Goal: Task Accomplishment & Management: Use online tool/utility

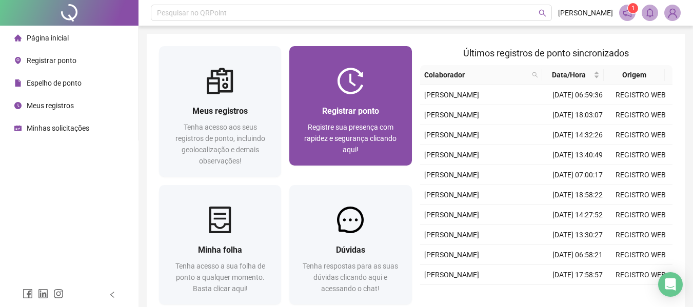
click at [322, 94] on div "Registrar ponto Registre sua presença com rapidez e segurança clicando aqui!" at bounding box center [350, 129] width 122 height 71
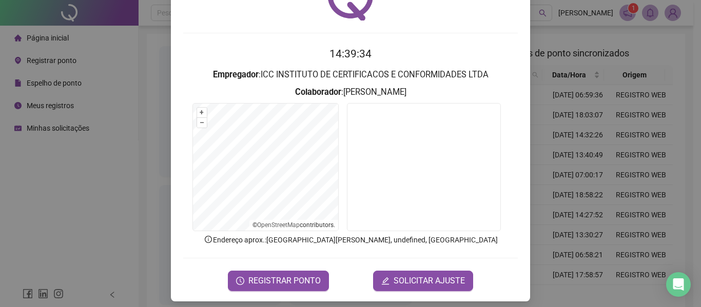
scroll to position [71, 0]
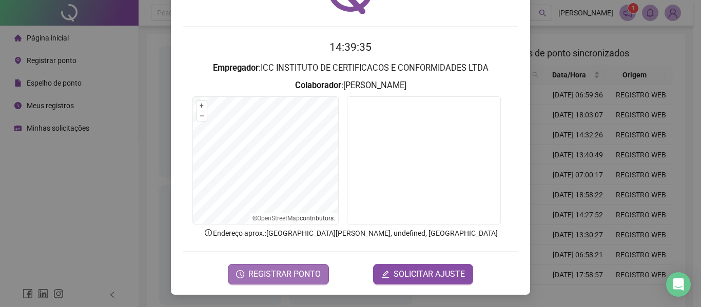
click at [315, 274] on span "REGISTRAR PONTO" at bounding box center [284, 274] width 72 height 12
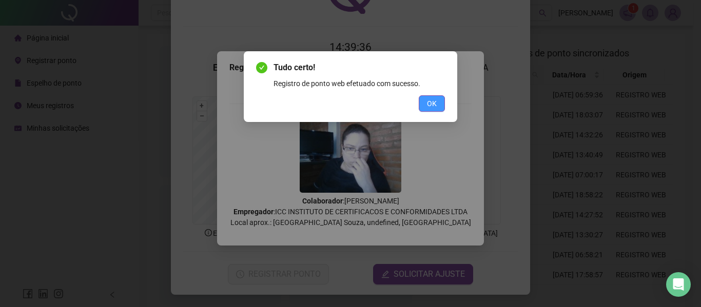
click at [430, 104] on span "OK" at bounding box center [432, 103] width 10 height 11
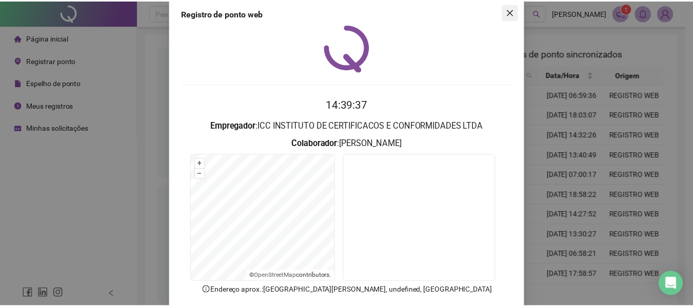
scroll to position [0, 0]
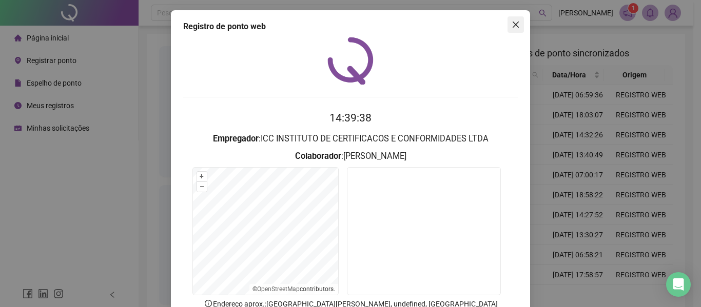
click at [514, 21] on icon "close" at bounding box center [516, 25] width 8 height 8
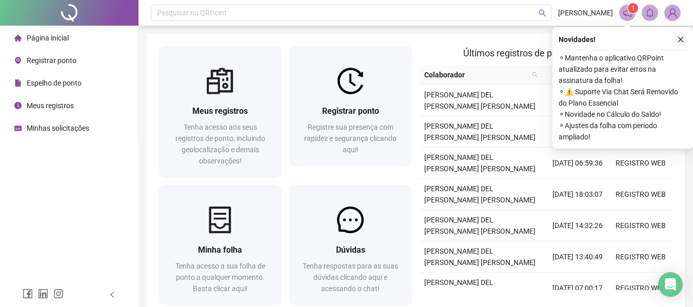
click at [679, 40] on icon "close" at bounding box center [681, 39] width 7 height 7
click at [678, 35] on button "button" at bounding box center [681, 39] width 12 height 12
